Goal: Go to known website: Access a specific website the user already knows

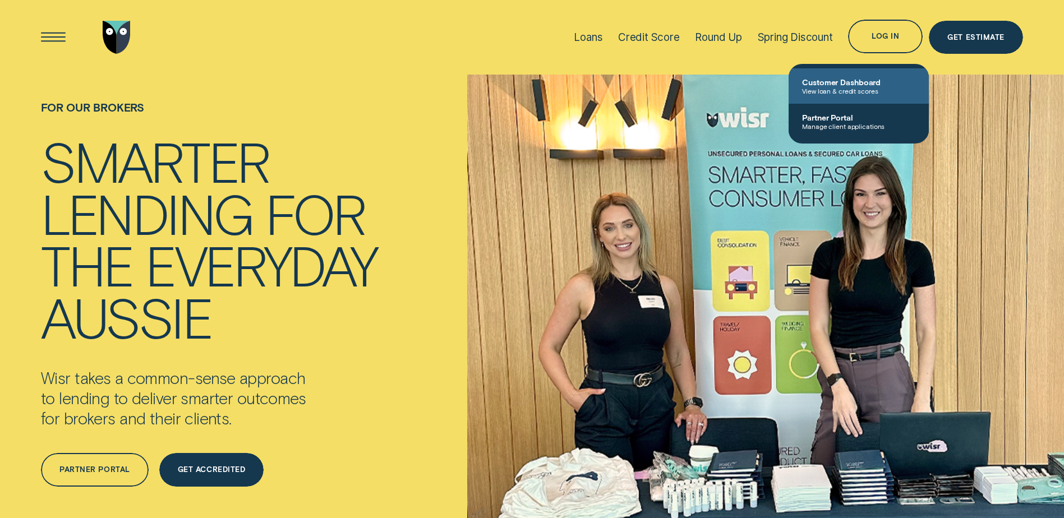
click at [847, 102] on link "Customer Dashboard View loan & credit scores" at bounding box center [859, 85] width 140 height 35
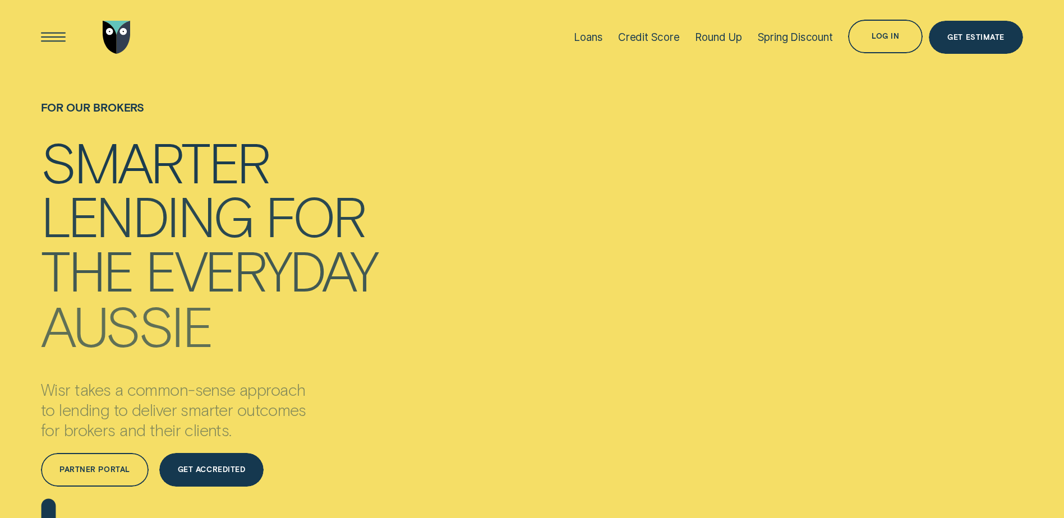
click at [871, 45] on div "Log in" at bounding box center [885, 37] width 75 height 34
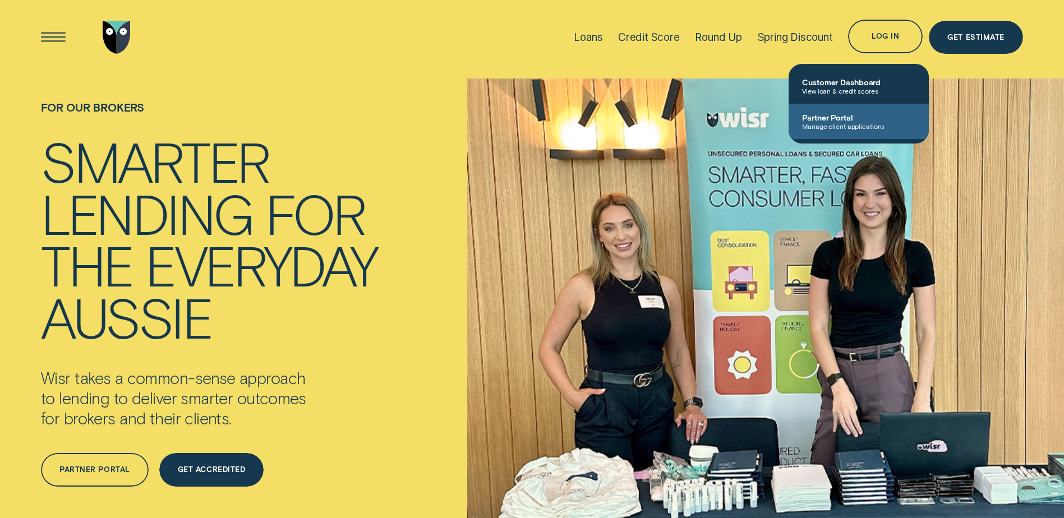
click at [845, 132] on link "Partner Portal Manage client applications" at bounding box center [859, 121] width 140 height 35
